Goal: Task Accomplishment & Management: Manage account settings

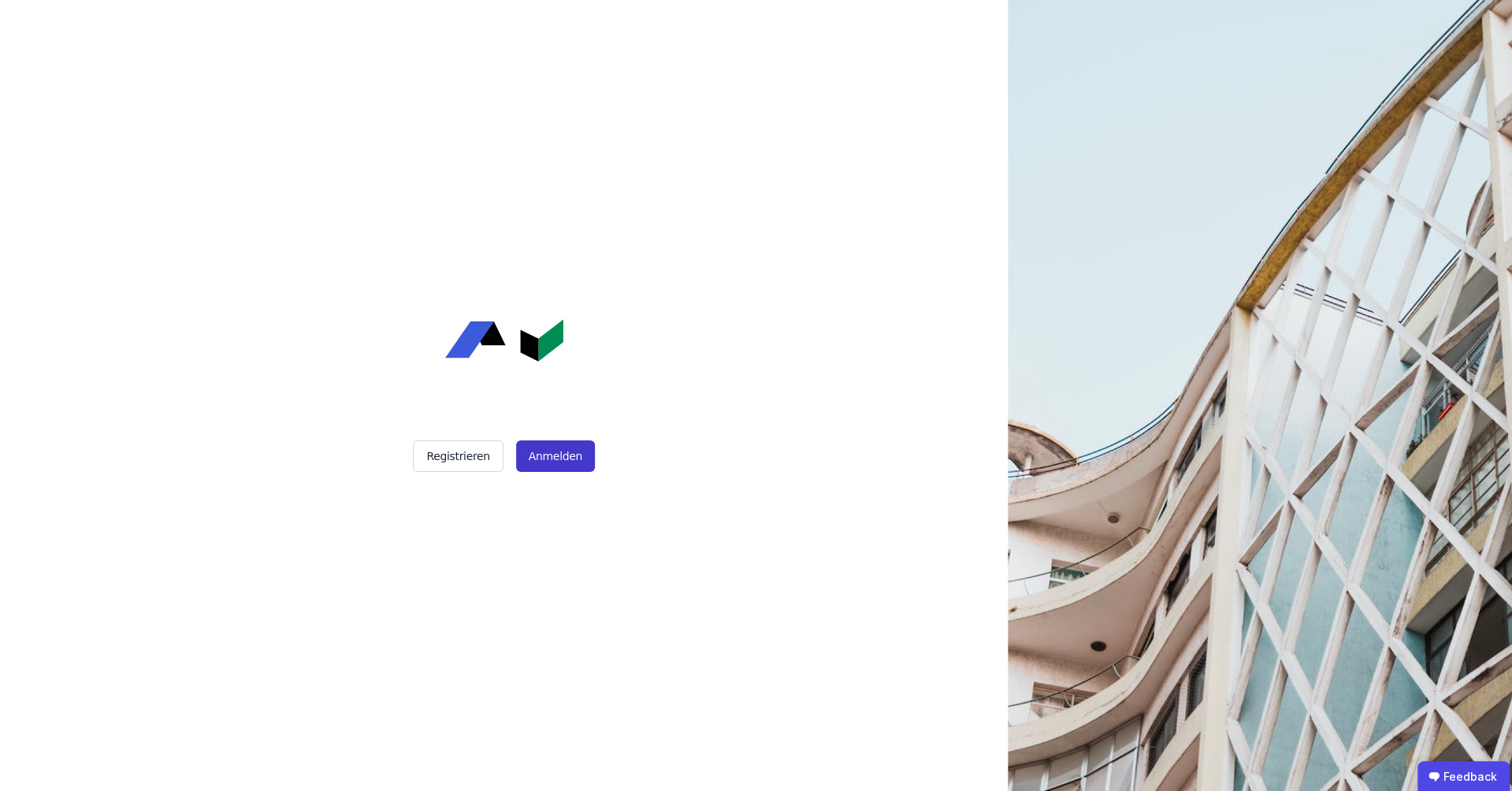
click at [552, 455] on button "Anmelden" at bounding box center [556, 456] width 79 height 32
